Goal: Find specific page/section: Find specific page/section

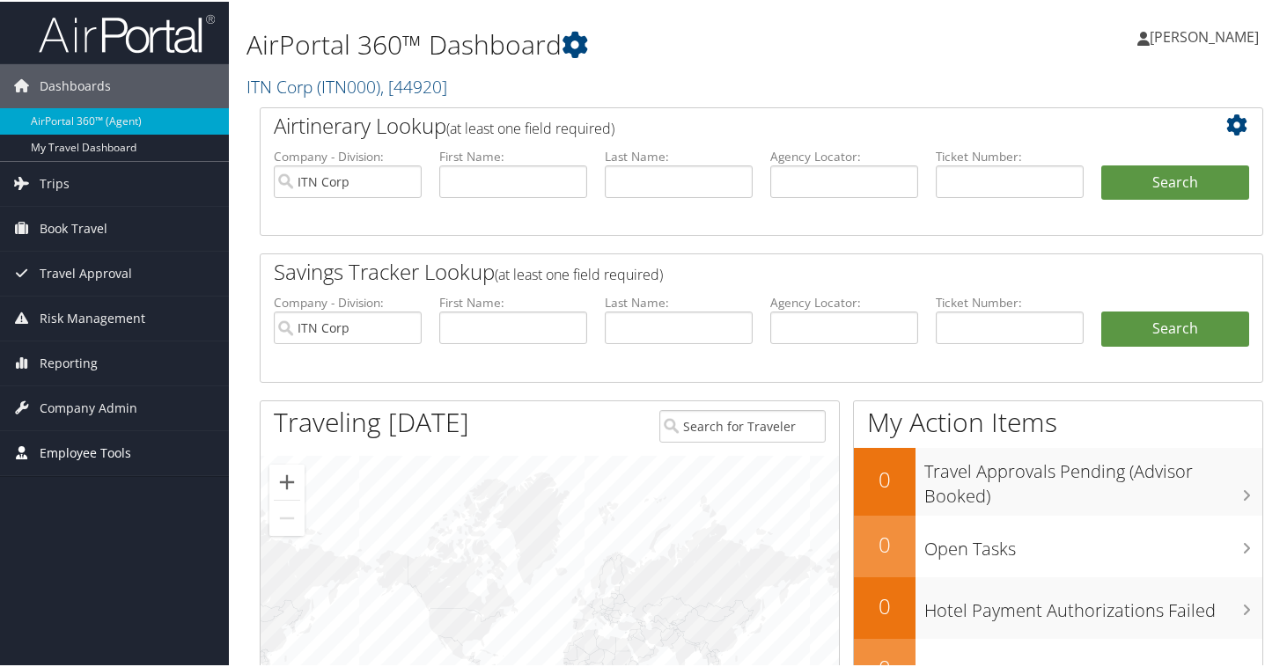
click at [99, 452] on span "Employee Tools" at bounding box center [86, 451] width 92 height 44
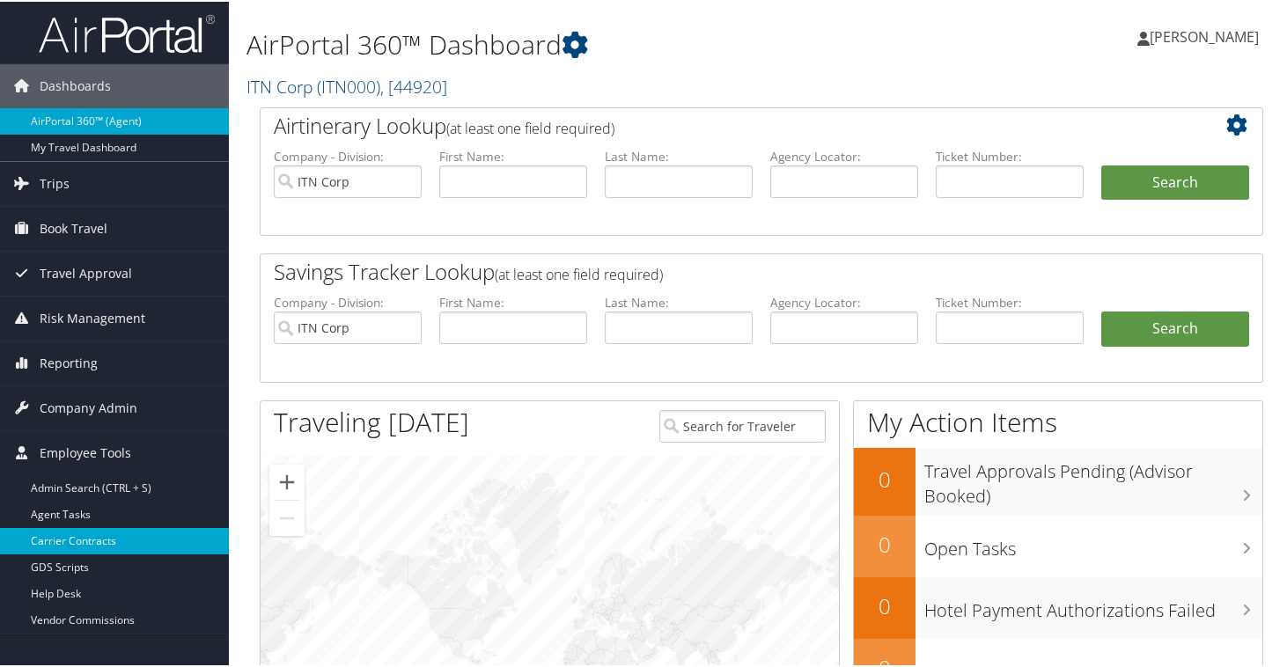
click at [81, 549] on link "Carrier Contracts" at bounding box center [114, 539] width 229 height 26
